Goal: Check status: Check status

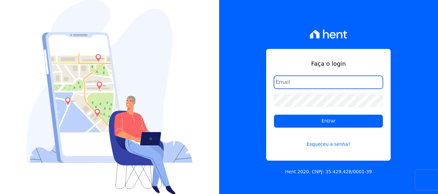
click at [314, 83] on input "email" at bounding box center [328, 82] width 109 height 13
type input "heloisa@sitiodosipes.com.br"
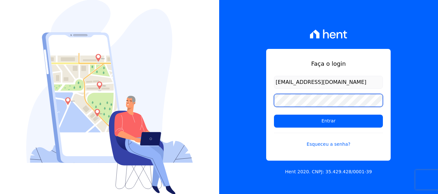
click at [274, 115] on input "Entrar" at bounding box center [328, 121] width 109 height 13
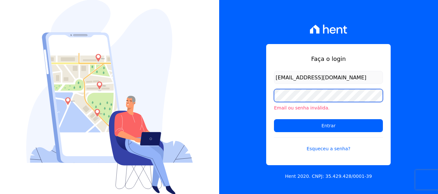
click at [274, 119] on input "Entrar" at bounding box center [328, 125] width 109 height 13
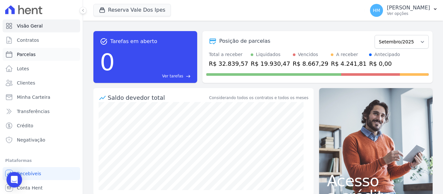
click at [53, 51] on link "Parcelas" at bounding box center [41, 54] width 77 height 13
select select
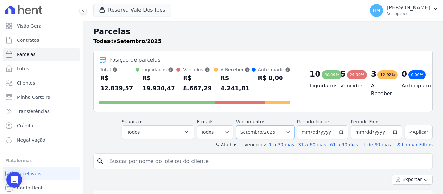
click at [276, 125] on select "Filtrar por período ──────── Todos os meses Setembro/2024 Outubro/2024 Novembro…" at bounding box center [265, 132] width 58 height 14
select select "07/2025"
click at [240, 125] on select "Filtrar por período ──────── Todos os meses Setembro/2024 Outubro/2024 Novembro…" at bounding box center [265, 132] width 58 height 14
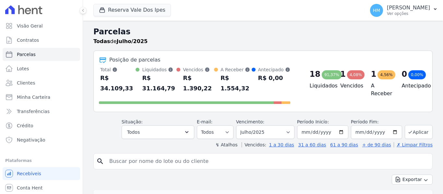
select select
click at [290, 125] on select "Filtrar por período ──────── Todos os meses Setembro/2024 Outubro/2024 Novembro…" at bounding box center [265, 132] width 58 height 14
select select "06/2025"
click at [240, 125] on select "Filtrar por período ──────── Todos os meses Setembro/2024 Outubro/2024 Novembro…" at bounding box center [265, 132] width 58 height 14
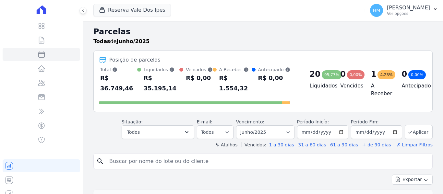
select select
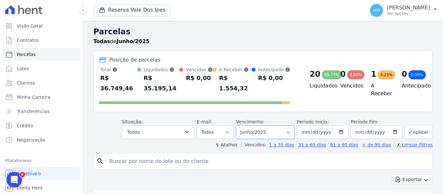
click at [290, 128] on select "Filtrar por período ──────── Todos os meses Setembro/2024 Outubro/2024 Novembro…" at bounding box center [265, 132] width 58 height 14
select select "07/2025"
click at [240, 125] on select "Filtrar por período ──────── Todos os meses Setembro/2024 Outubro/2024 Novembro…" at bounding box center [265, 132] width 58 height 14
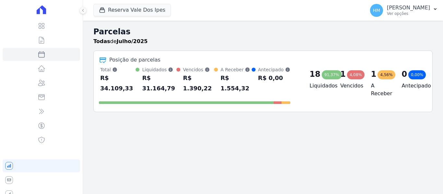
select select
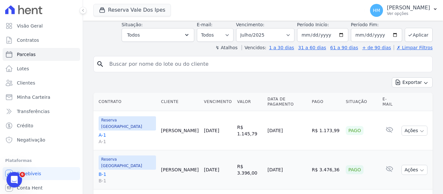
scroll to position [65, 0]
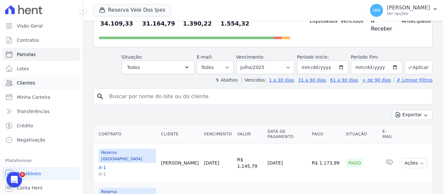
click at [26, 85] on span "Clientes" at bounding box center [26, 83] width 18 height 6
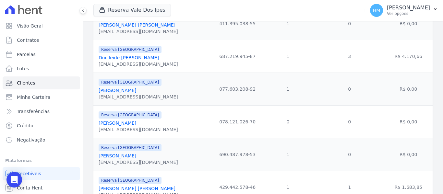
scroll to position [179, 0]
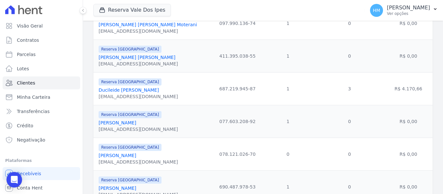
click at [125, 92] on link "Ducileide Ramos De Almeida" at bounding box center [129, 90] width 60 height 5
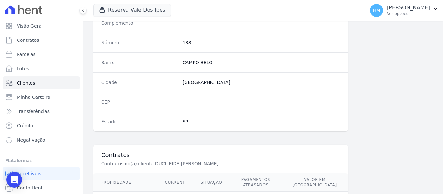
scroll to position [412, 0]
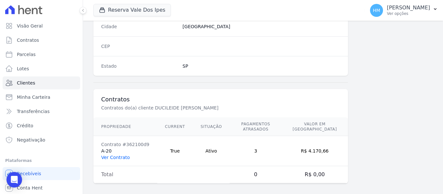
click at [113, 155] on link "Ver Contrato" at bounding box center [115, 157] width 29 height 5
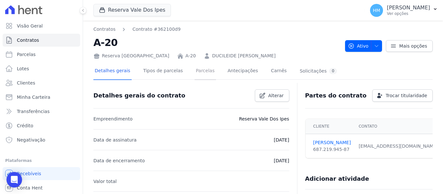
click at [201, 72] on link "Parcelas" at bounding box center [205, 71] width 21 height 17
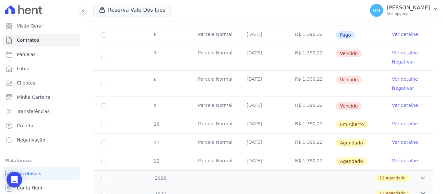
scroll to position [195, 0]
